Goal: Task Accomplishment & Management: Manage account settings

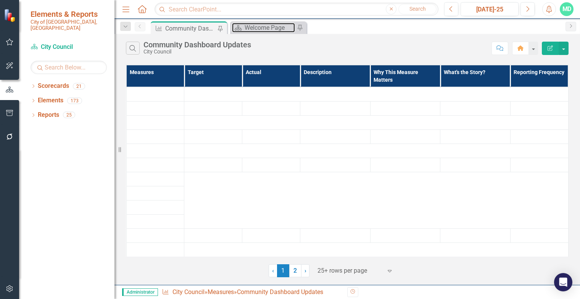
click at [261, 29] on div "Welcome Page" at bounding box center [270, 28] width 50 height 10
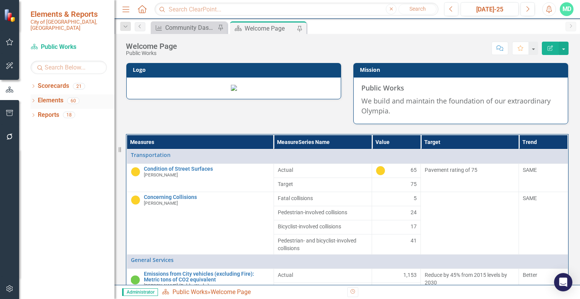
click at [32, 99] on icon "Dropdown" at bounding box center [33, 101] width 5 height 4
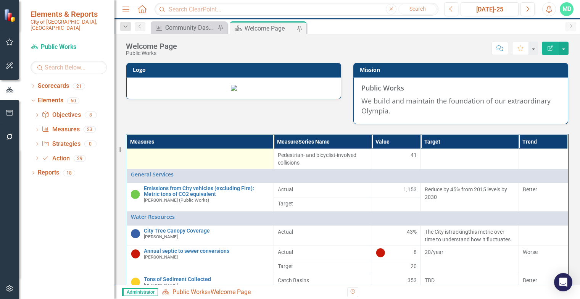
scroll to position [93, 0]
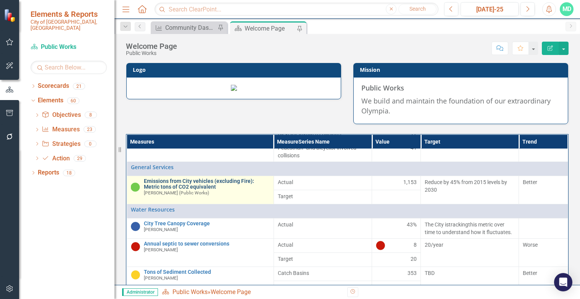
click at [202, 190] on link "Emissions from City vehicles (excluding Fire): Metric tons of CO2 equivalent" at bounding box center [207, 184] width 126 height 12
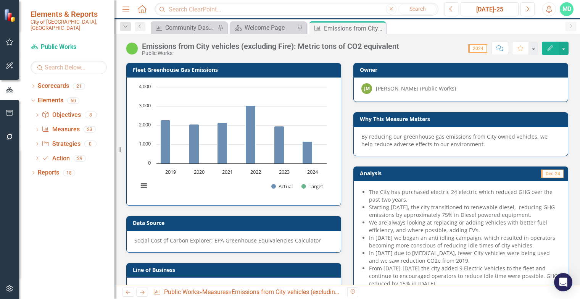
scroll to position [42, 0]
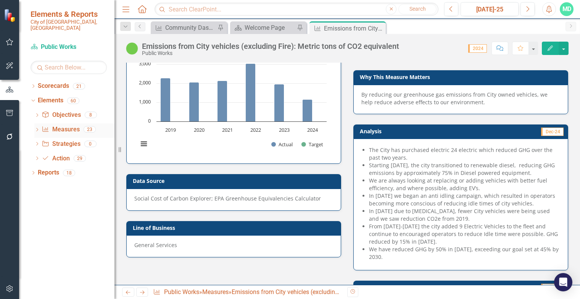
click at [63, 125] on link "Measure Measures" at bounding box center [61, 129] width 38 height 9
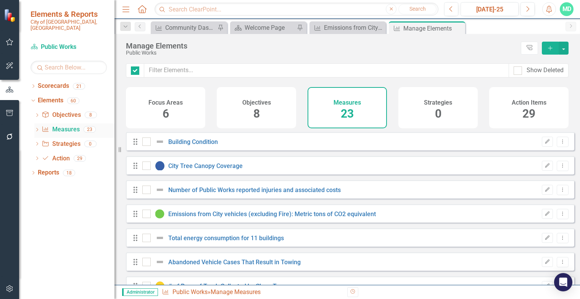
checkbox input "false"
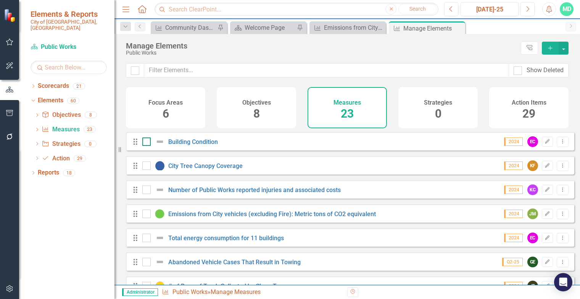
click at [147, 142] on input "checkbox" at bounding box center [144, 139] width 5 height 5
checkbox input "true"
click at [143, 190] on input "checkbox" at bounding box center [144, 187] width 5 height 5
checkbox input "true"
click at [148, 242] on div at bounding box center [146, 238] width 8 height 8
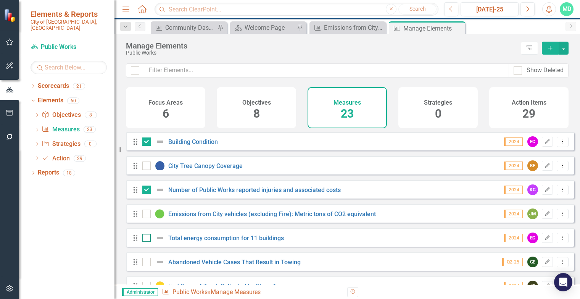
click at [147, 239] on input "checkbox" at bounding box center [144, 236] width 5 height 5
checkbox input "true"
click at [147, 263] on input "checkbox" at bounding box center [144, 260] width 5 height 5
checkbox input "true"
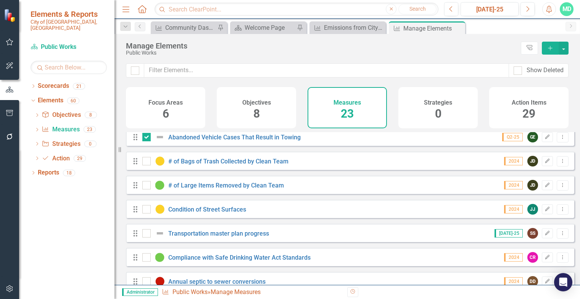
scroll to position [131, 0]
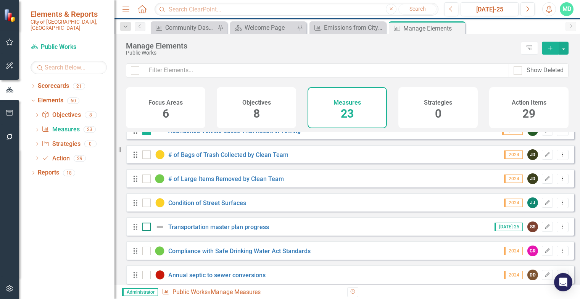
click at [147, 231] on div at bounding box center [146, 226] width 8 height 8
click at [147, 227] on input "checkbox" at bounding box center [144, 224] width 5 height 5
checkbox input "true"
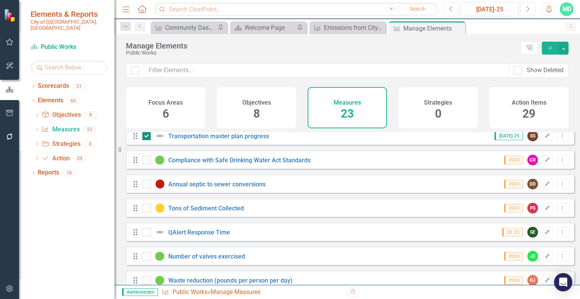
scroll to position [222, 0]
click at [145, 232] on input "checkbox" at bounding box center [144, 229] width 5 height 5
checkbox input "true"
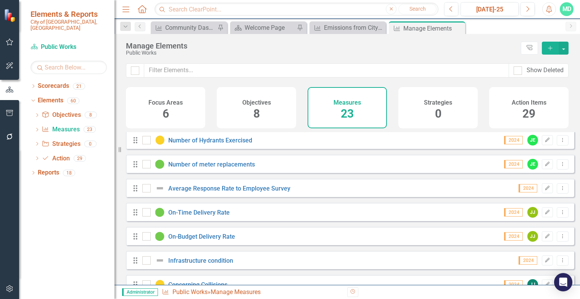
scroll to position [395, 0]
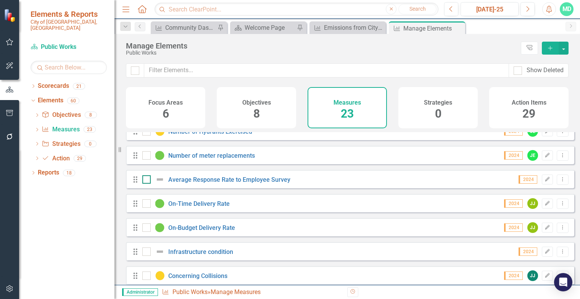
click at [145, 180] on input "checkbox" at bounding box center [144, 177] width 5 height 5
checkbox input "true"
click at [147, 252] on input "checkbox" at bounding box center [144, 249] width 5 height 5
checkbox input "true"
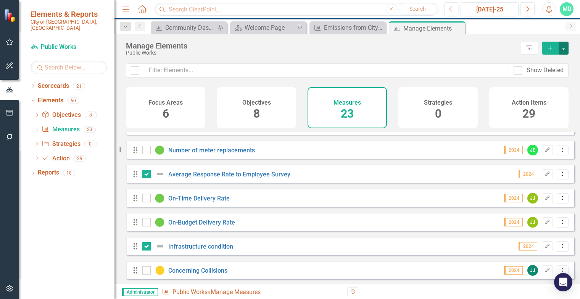
click at [563, 49] on button "button" at bounding box center [564, 48] width 10 height 13
click at [543, 102] on link "Trash Delete Multiple" at bounding box center [538, 104] width 60 height 14
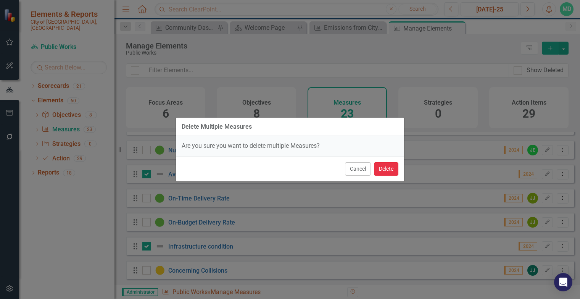
click at [382, 168] on button "Delete" at bounding box center [386, 168] width 24 height 13
checkbox input "false"
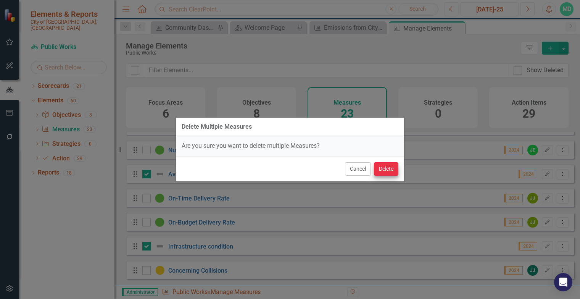
checkbox input "false"
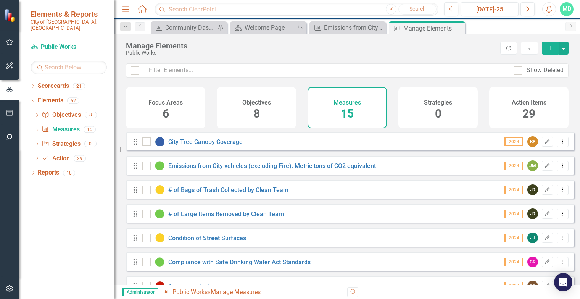
scroll to position [213, 0]
